Goal: Contribute content

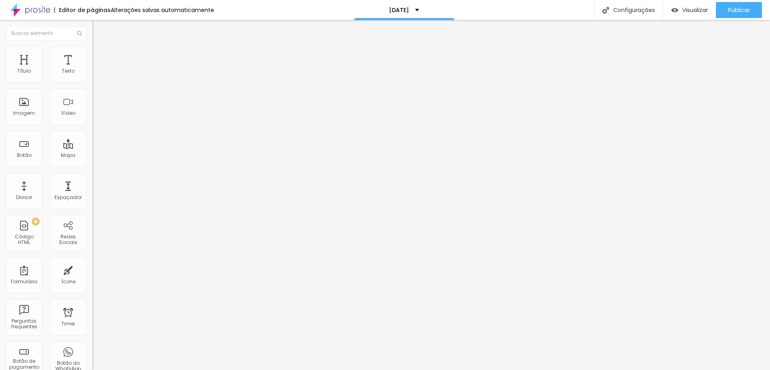
drag, startPoint x: 10, startPoint y: 88, endPoint x: 57, endPoint y: 88, distance: 47.7
click at [92, 75] on input "CONTRATE AQUI" at bounding box center [140, 71] width 96 height 8
type input "t"
type input "A"
drag, startPoint x: 74, startPoint y: 93, endPoint x: 0, endPoint y: 86, distance: 74.1
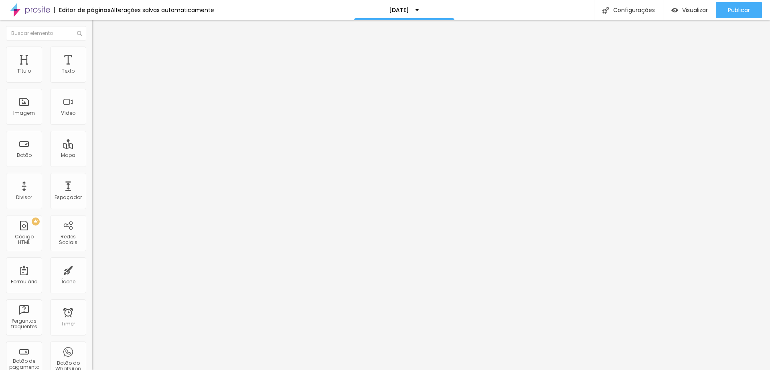
click at [92, 86] on div "Texto TAXA DE RESERVA Alinhamento [GEOGRAPHIC_DATA] Link URL [URL][DOMAIN_NAME]…" at bounding box center [138, 121] width 92 height 117
type input "TAXA DE RESERVA"
drag, startPoint x: 54, startPoint y: 94, endPoint x: 2, endPoint y: 94, distance: 52.5
click at [92, 94] on div "Texto CONTRATE AQUI Alinhamento Tamanho Grande Pequeno Normal Grande Link URL […" at bounding box center [138, 121] width 92 height 117
paste input "TAXA DE RESERVA"
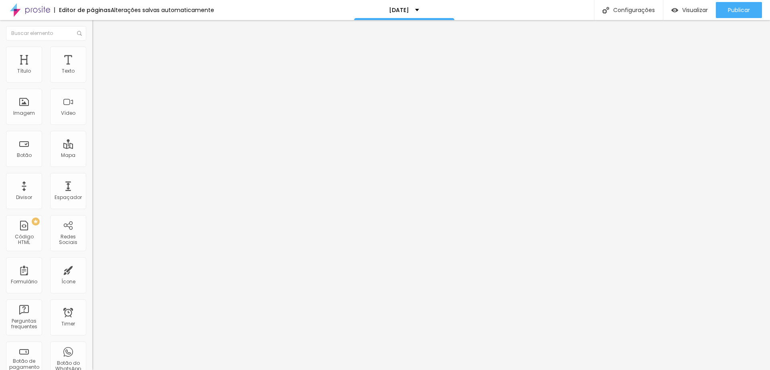
type input "TAXA DE RESERVA"
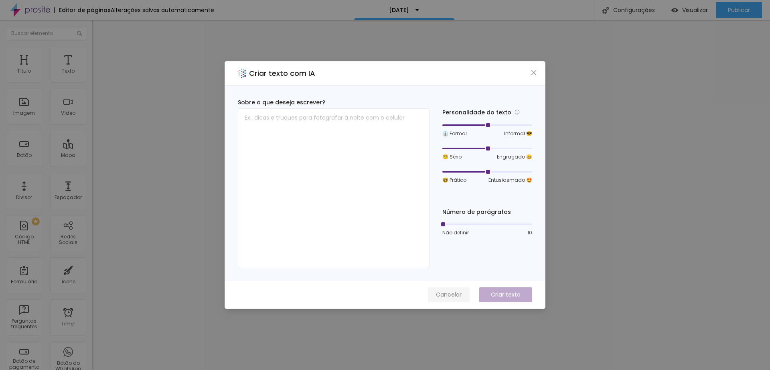
click at [452, 292] on span "Cancelar" at bounding box center [449, 294] width 26 height 8
click at [452, 290] on span "Cancelar" at bounding box center [449, 294] width 26 height 8
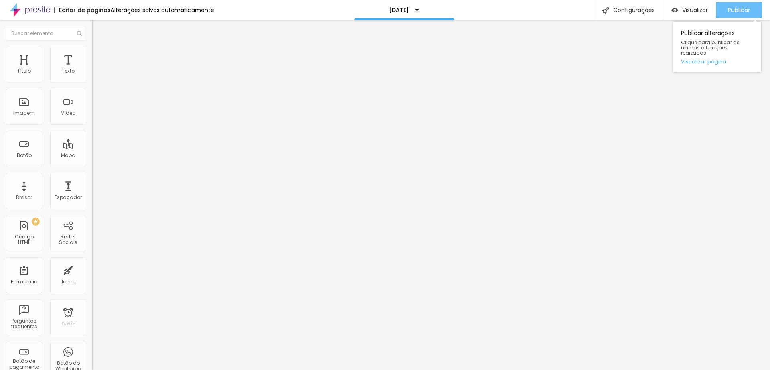
click at [733, 7] on span "Publicar" at bounding box center [738, 10] width 22 height 6
click at [745, 2] on div "Publicar" at bounding box center [738, 10] width 22 height 16
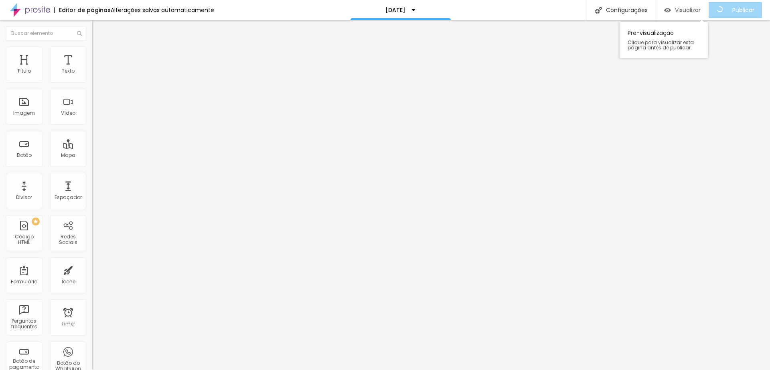
click at [691, 11] on span "Visualizar" at bounding box center [688, 10] width 26 height 6
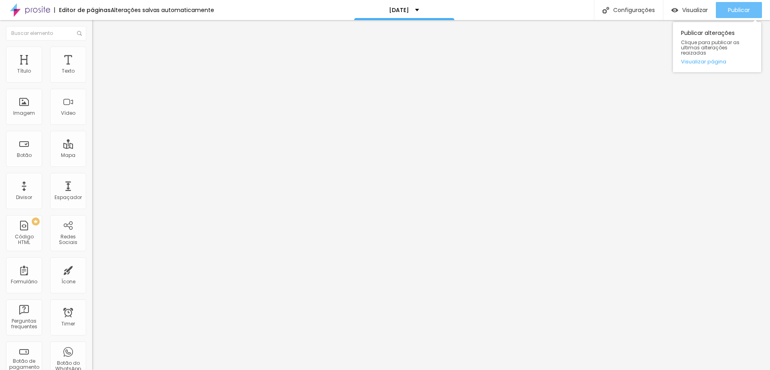
click at [736, 9] on span "Publicar" at bounding box center [738, 10] width 22 height 6
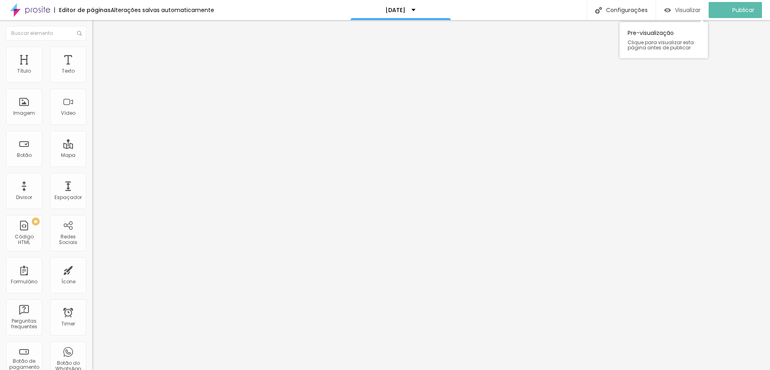
click at [674, 14] on div "Visualizar" at bounding box center [682, 10] width 36 height 16
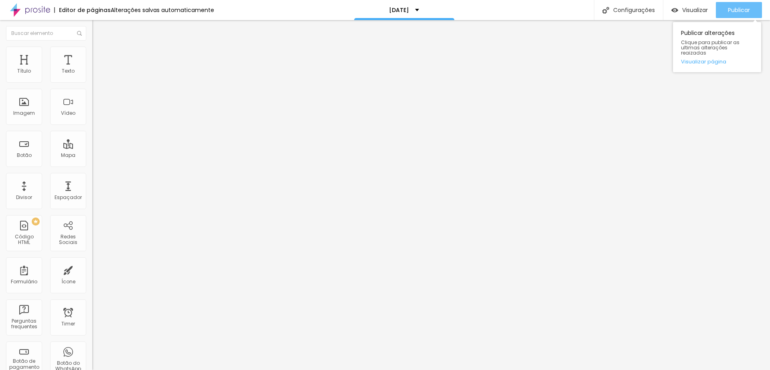
click at [735, 7] on span "Publicar" at bounding box center [738, 10] width 22 height 6
click at [731, 7] on span "Publicar" at bounding box center [738, 10] width 22 height 6
click at [738, 4] on div "Publicar" at bounding box center [738, 10] width 22 height 16
click at [92, 50] on li "Estilo" at bounding box center [138, 50] width 92 height 8
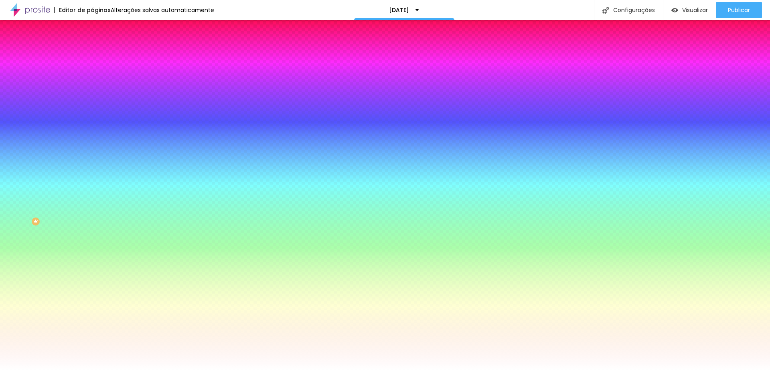
click at [92, 55] on img at bounding box center [95, 58] width 7 height 7
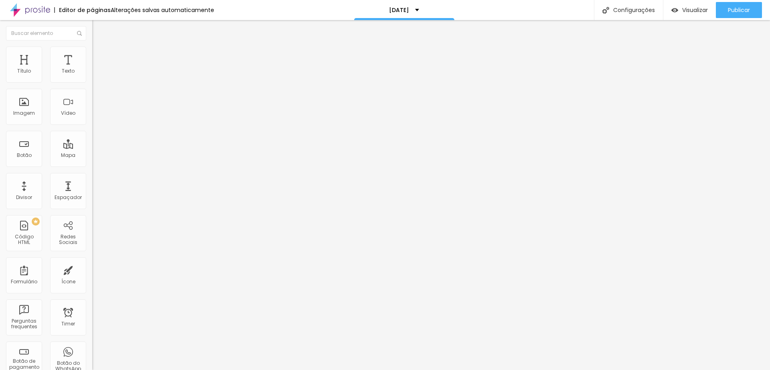
type input "28"
type input "50"
type input "71"
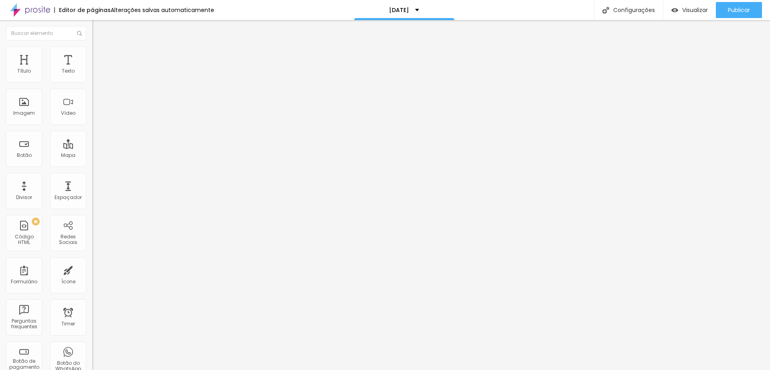
type input "71"
type input "81"
drag, startPoint x: 20, startPoint y: 96, endPoint x: 24, endPoint y: 96, distance: 4.4
type input "81"
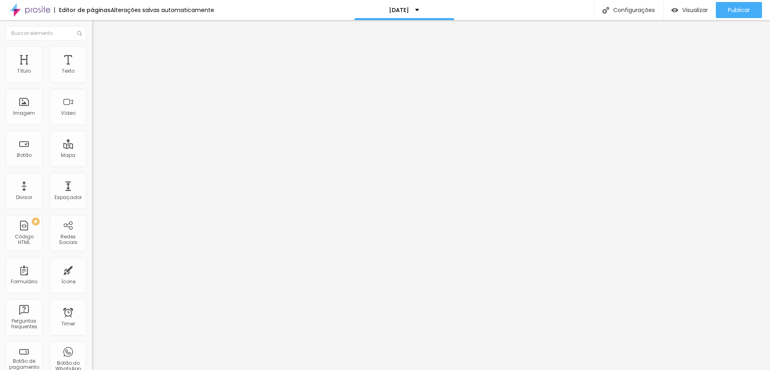
click at [92, 269] on input "range" at bounding box center [118, 272] width 52 height 6
click at [746, 12] on span "Publicar" at bounding box center [738, 10] width 22 height 6
click at [732, 7] on span "Publicar" at bounding box center [738, 10] width 22 height 6
click at [737, 9] on span "Publicar" at bounding box center [738, 10] width 22 height 6
click at [729, 13] on span "Publicar" at bounding box center [738, 10] width 22 height 6
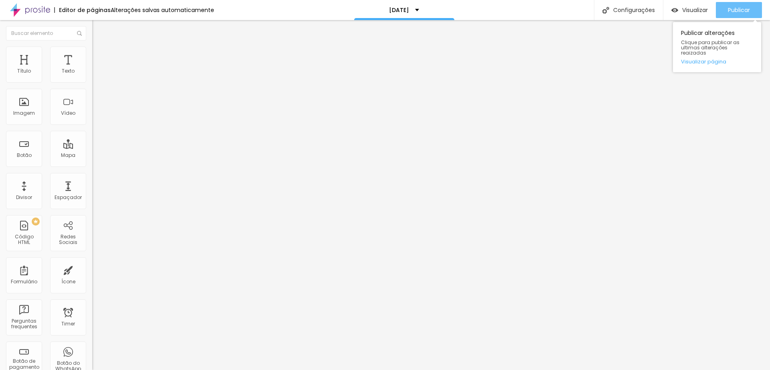
click at [741, 7] on span "Publicar" at bounding box center [738, 10] width 22 height 6
click at [734, 4] on div "Publicar" at bounding box center [738, 10] width 22 height 16
click at [752, 10] on button "Publicar" at bounding box center [738, 10] width 46 height 16
